Goal: Task Accomplishment & Management: Manage account settings

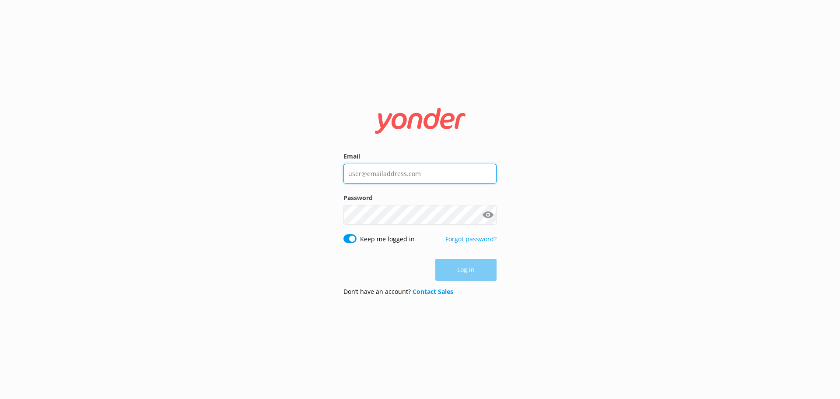
type input "[EMAIL_ADDRESS][DOMAIN_NAME]"
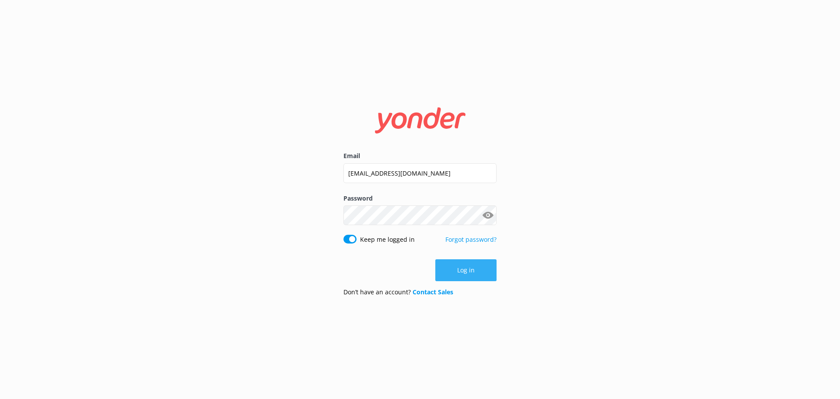
click at [472, 272] on div "Log in" at bounding box center [419, 270] width 153 height 22
click at [472, 271] on button "Log in" at bounding box center [465, 270] width 61 height 22
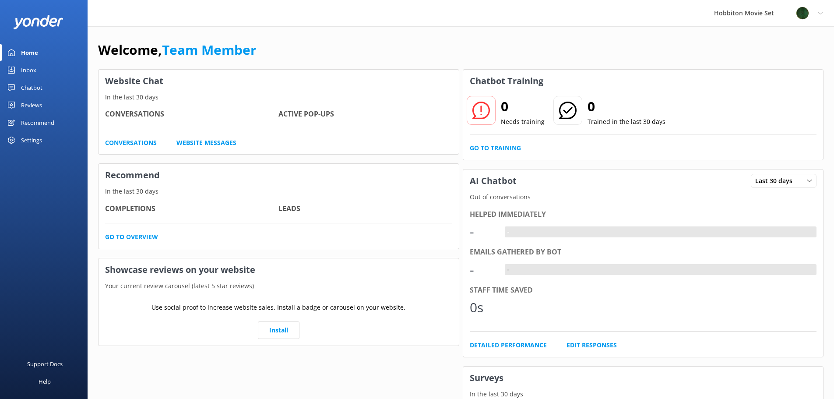
click at [21, 88] on link "Chatbot" at bounding box center [44, 88] width 88 height 18
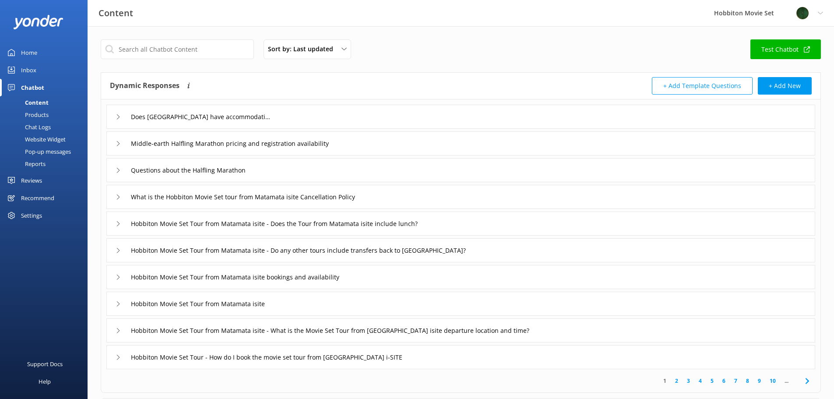
click at [32, 71] on div "Inbox" at bounding box center [28, 70] width 15 height 18
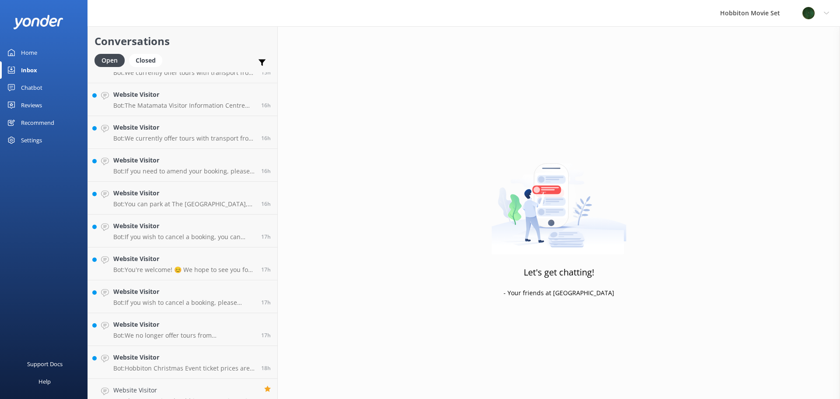
scroll to position [888, 0]
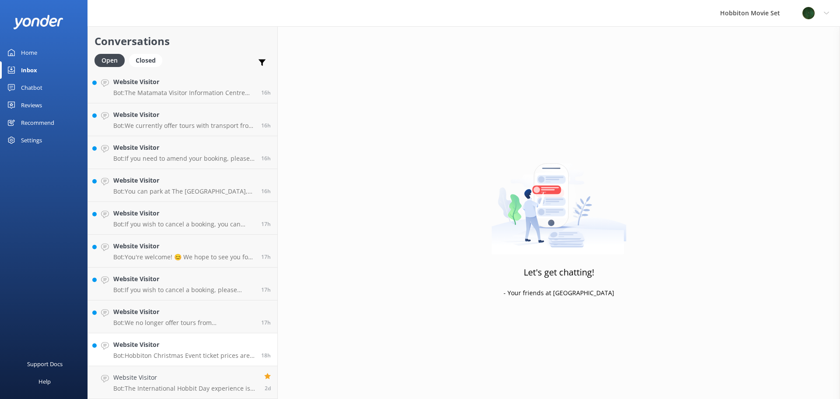
click at [205, 350] on div "Website Visitor Bot: Hobbiton Christmas Event ticket prices are $310 per person…" at bounding box center [183, 349] width 141 height 19
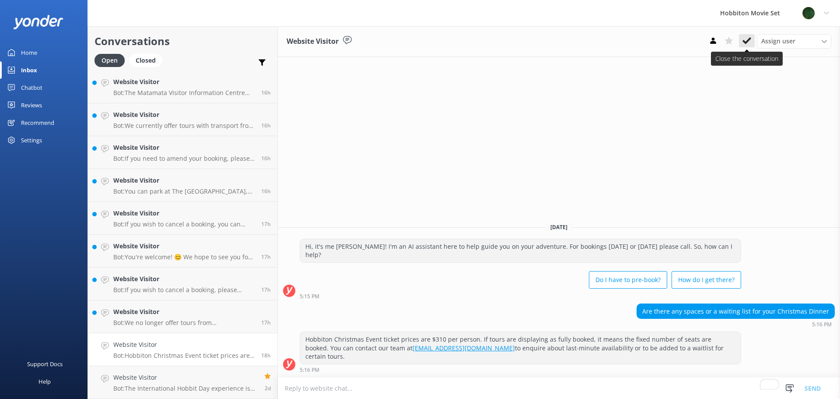
click at [747, 43] on use at bounding box center [747, 40] width 9 height 7
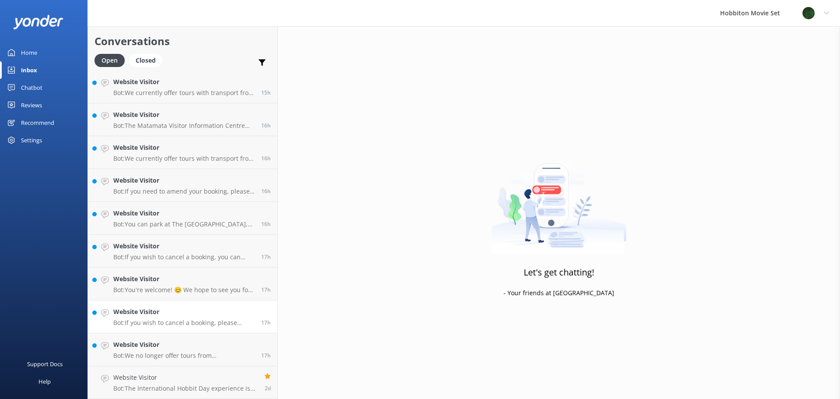
scroll to position [855, 0]
click at [205, 359] on p "Bot: We no longer offer tours from Rotorua, but we have several partners who of…" at bounding box center [183, 355] width 141 height 8
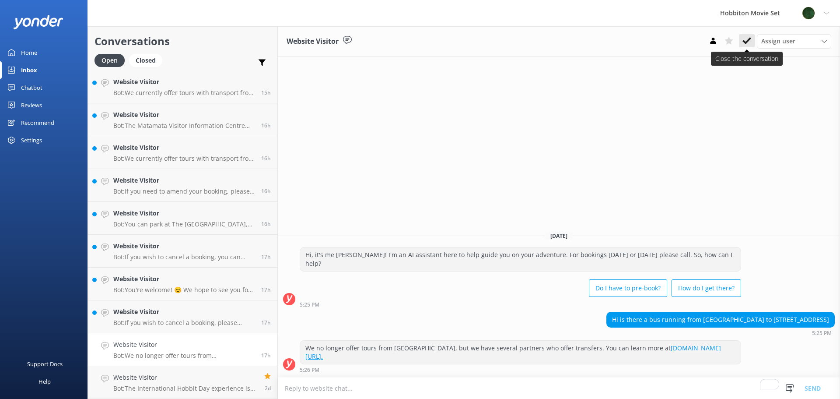
click at [747, 42] on use at bounding box center [747, 40] width 9 height 7
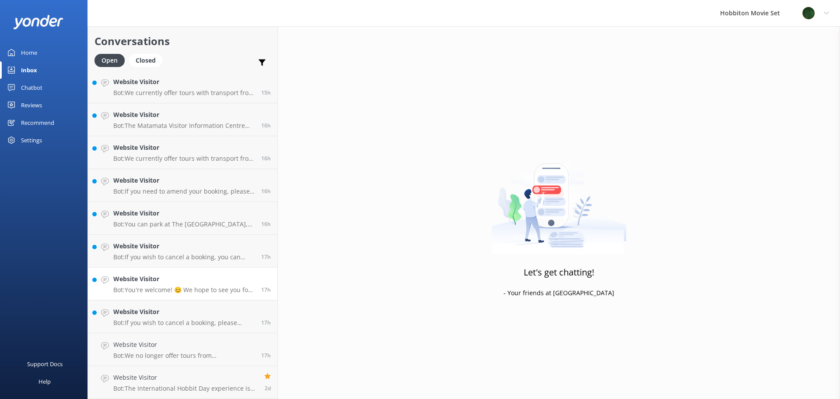
scroll to position [822, 0]
click at [192, 343] on h4 "Website Visitor" at bounding box center [183, 345] width 141 height 10
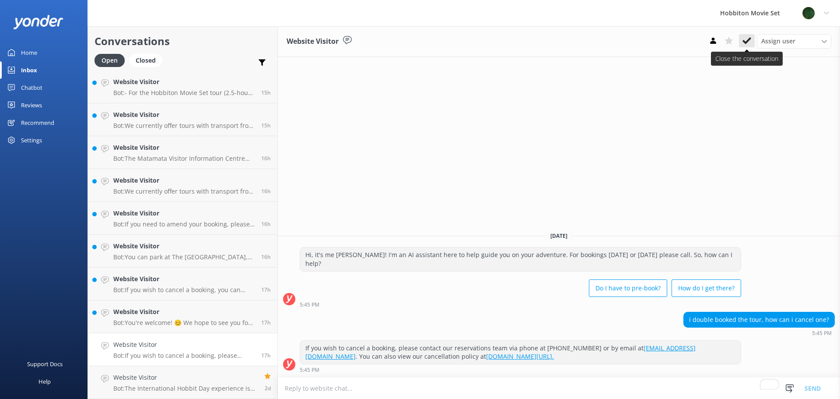
click at [750, 41] on icon at bounding box center [747, 40] width 9 height 9
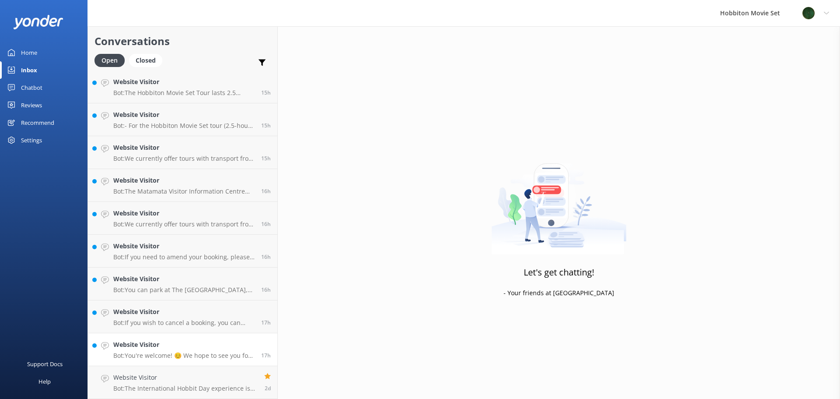
scroll to position [789, 0]
click at [164, 346] on h4 "Website Visitor" at bounding box center [183, 345] width 141 height 10
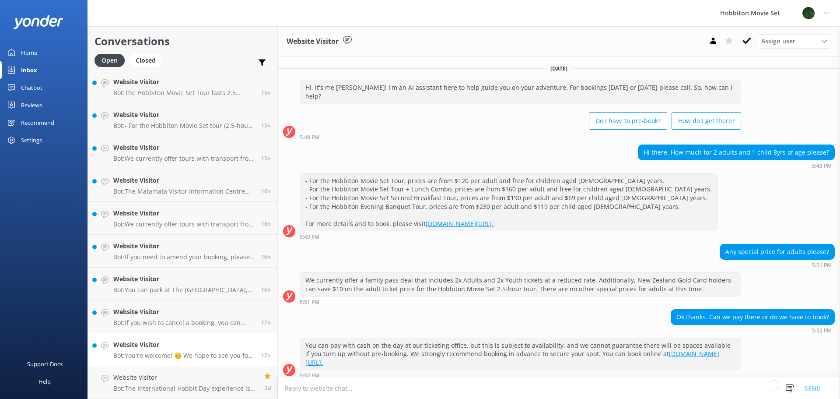
scroll to position [54, 0]
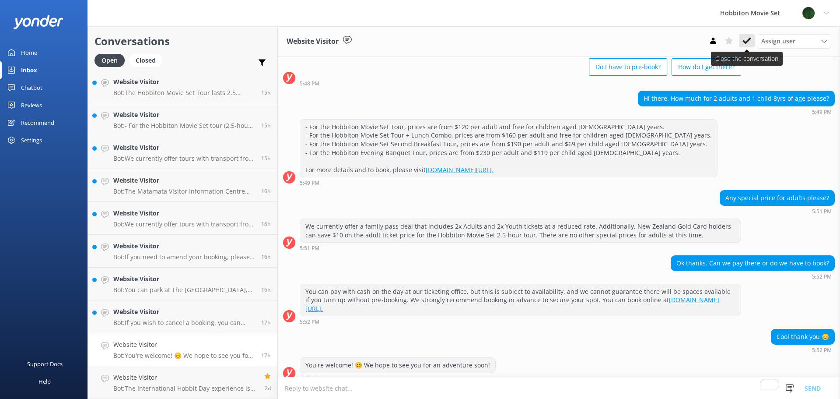
click at [750, 39] on use at bounding box center [747, 40] width 9 height 7
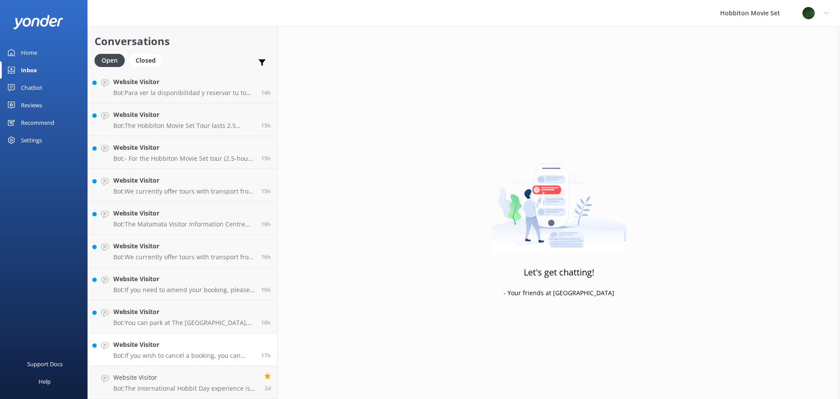
scroll to position [757, 0]
click at [151, 350] on div "Website Visitor Bot: If you wish to cancel a booking, you can contact our reser…" at bounding box center [183, 349] width 141 height 19
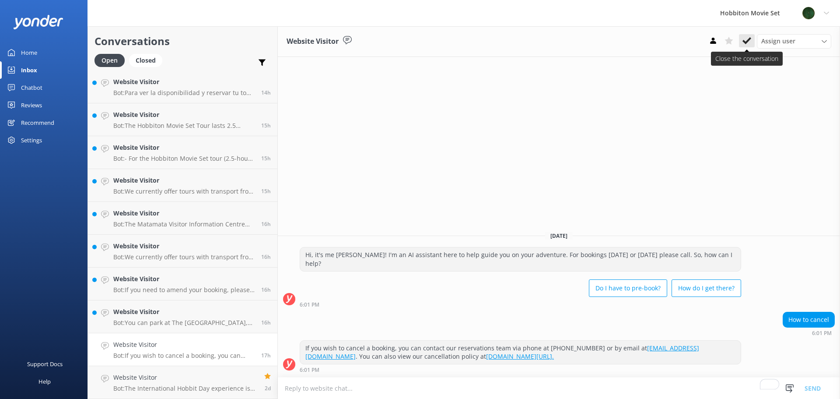
click at [742, 44] on button at bounding box center [747, 40] width 16 height 13
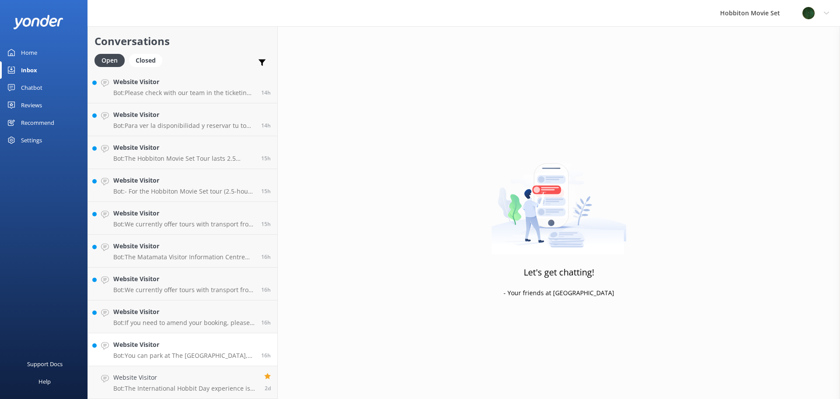
scroll to position [724, 0]
click at [121, 344] on h4 "Website Visitor" at bounding box center [183, 345] width 141 height 10
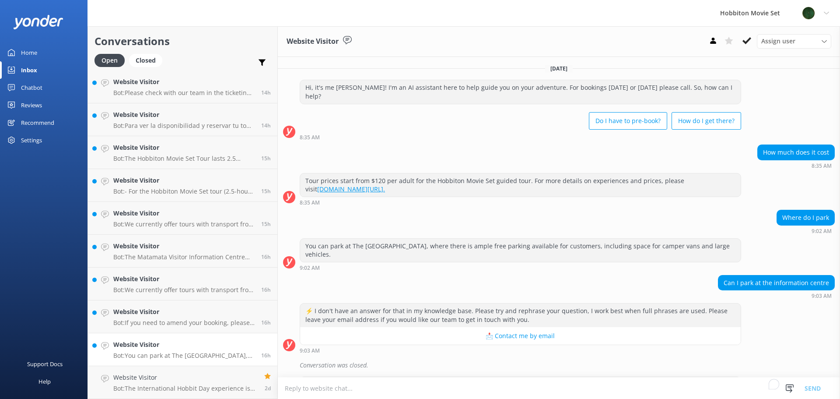
scroll to position [177, 0]
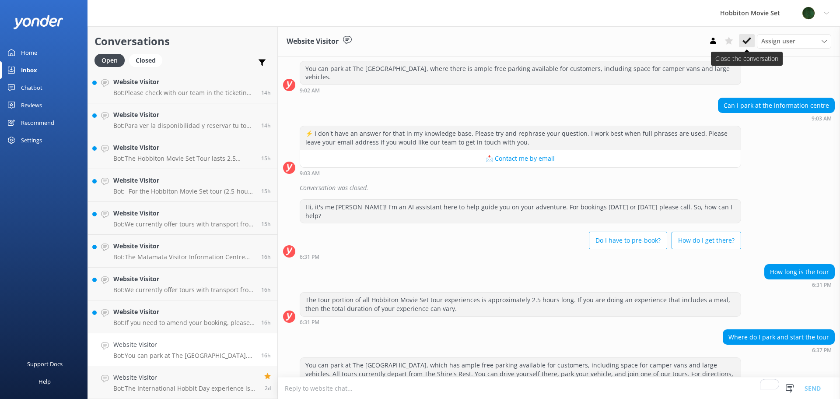
click at [746, 40] on icon at bounding box center [747, 40] width 9 height 9
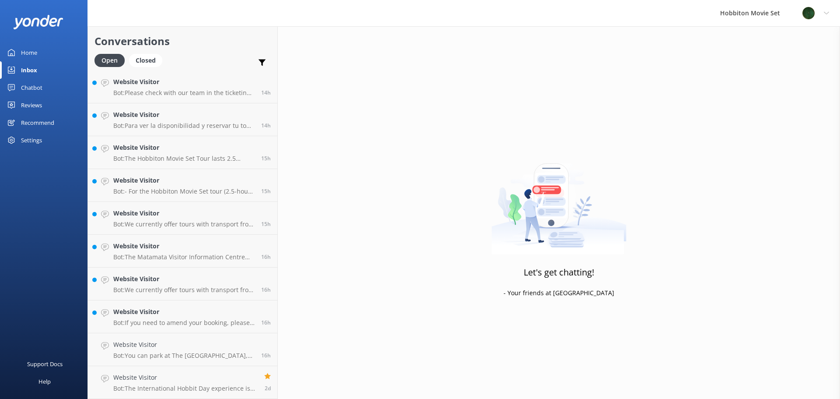
scroll to position [691, 0]
click at [180, 350] on div "Website Visitor Bot: If you need to amend your booking, please contact our team…" at bounding box center [183, 349] width 141 height 19
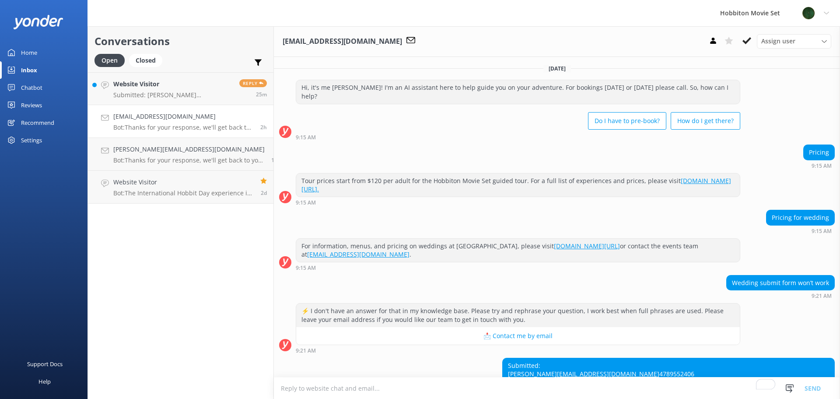
scroll to position [63, 0]
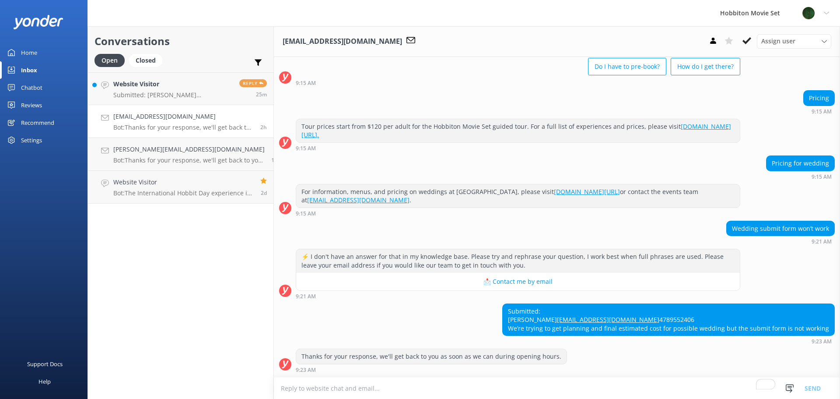
drag, startPoint x: 512, startPoint y: 292, endPoint x: 824, endPoint y: 333, distance: 314.2
click at [824, 333] on div "Submitted: [PERSON_NAME] [EMAIL_ADDRESS][DOMAIN_NAME] 4789552406 We’re trying t…" at bounding box center [669, 320] width 332 height 32
copy div "Submitted: [PERSON_NAME] [EMAIL_ADDRESS][DOMAIN_NAME] 4789552406 We’re trying t…"
click at [750, 43] on icon at bounding box center [747, 40] width 9 height 9
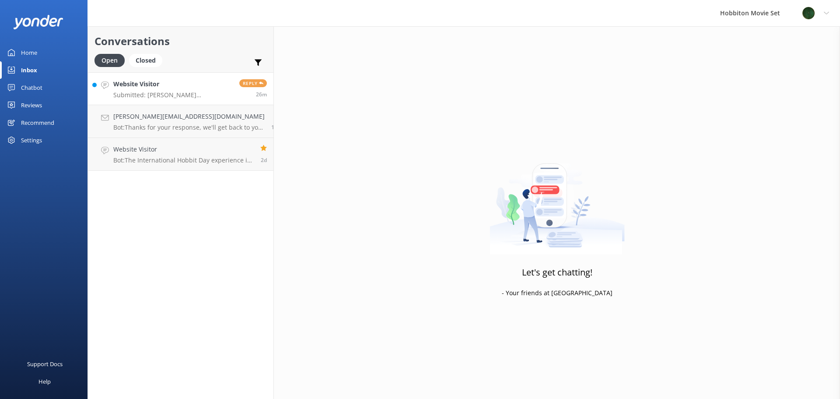
click at [157, 96] on p "Submitted: [PERSON_NAME] [PERSON_NAME][EMAIL_ADDRESS][DOMAIN_NAME] 62981698442 …" at bounding box center [172, 95] width 119 height 8
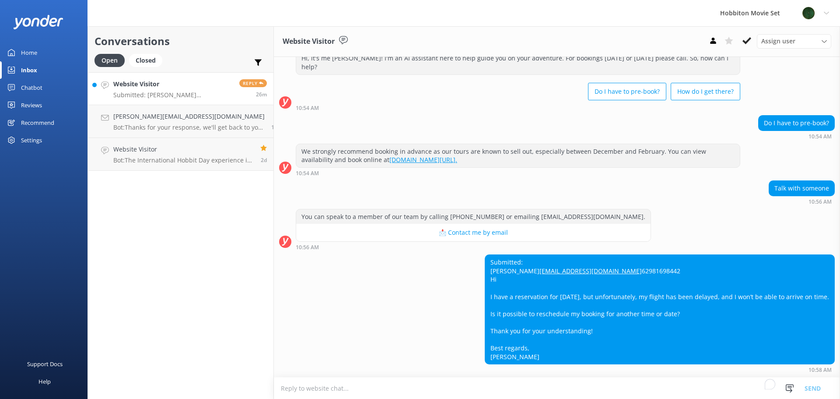
scroll to position [38, 0]
click at [219, 121] on h4 "[PERSON_NAME][EMAIL_ADDRESS][DOMAIN_NAME]" at bounding box center [188, 117] width 151 height 10
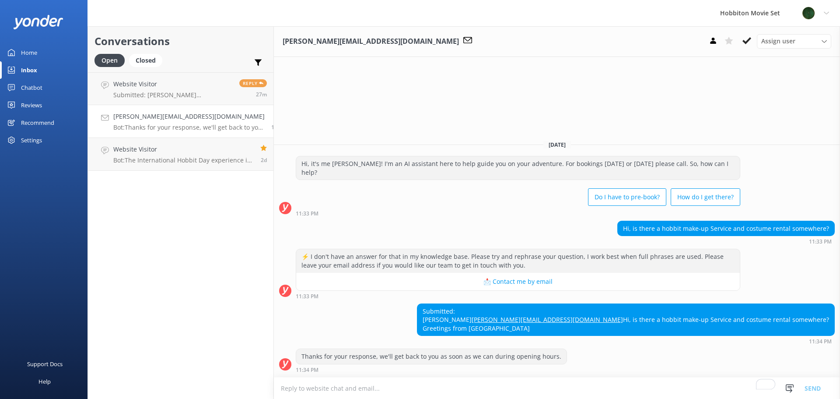
click at [512, 65] on div "[PERSON_NAME][EMAIL_ADDRESS][DOMAIN_NAME] Assign user [PERSON_NAME] Team Member…" at bounding box center [557, 212] width 566 height 372
drag, startPoint x: 149, startPoint y: 94, endPoint x: 150, endPoint y: 99, distance: 5.3
click at [149, 94] on p "Submitted: [PERSON_NAME] [PERSON_NAME][EMAIL_ADDRESS][DOMAIN_NAME] 62981698442 …" at bounding box center [172, 95] width 119 height 8
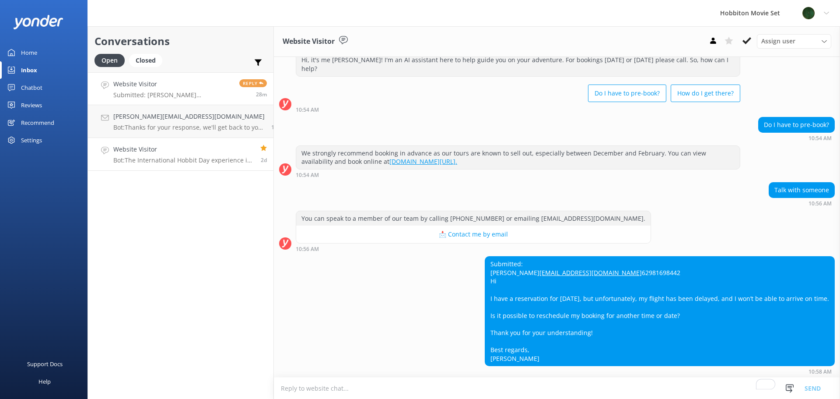
click at [180, 156] on div "Website Visitor Bot: The International Hobbit Day experience is 5.5 hours long …" at bounding box center [183, 153] width 140 height 19
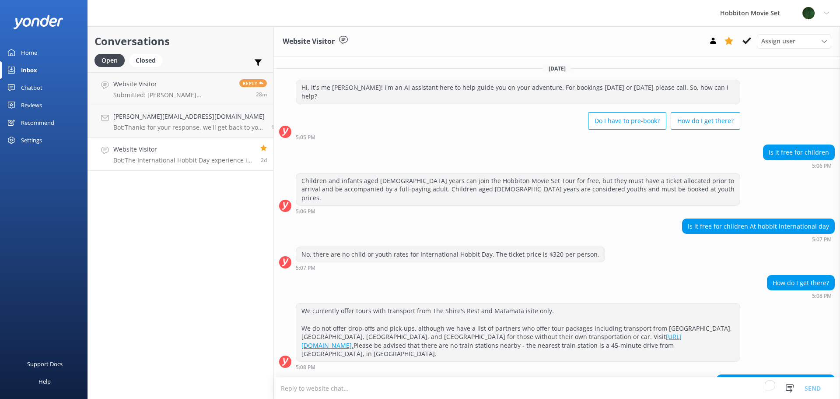
scroll to position [37, 0]
